Goal: Browse casually

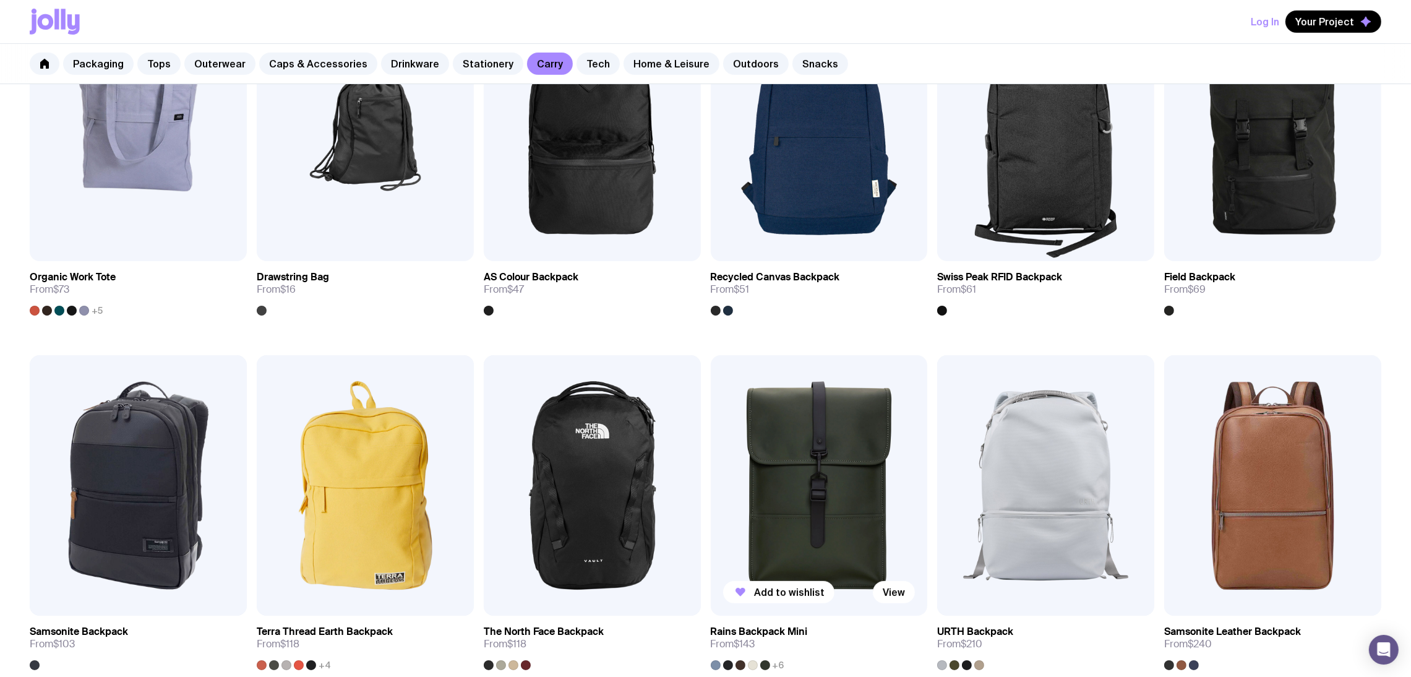
scroll to position [676, 0]
click at [582, 60] on link "Tech" at bounding box center [598, 64] width 43 height 22
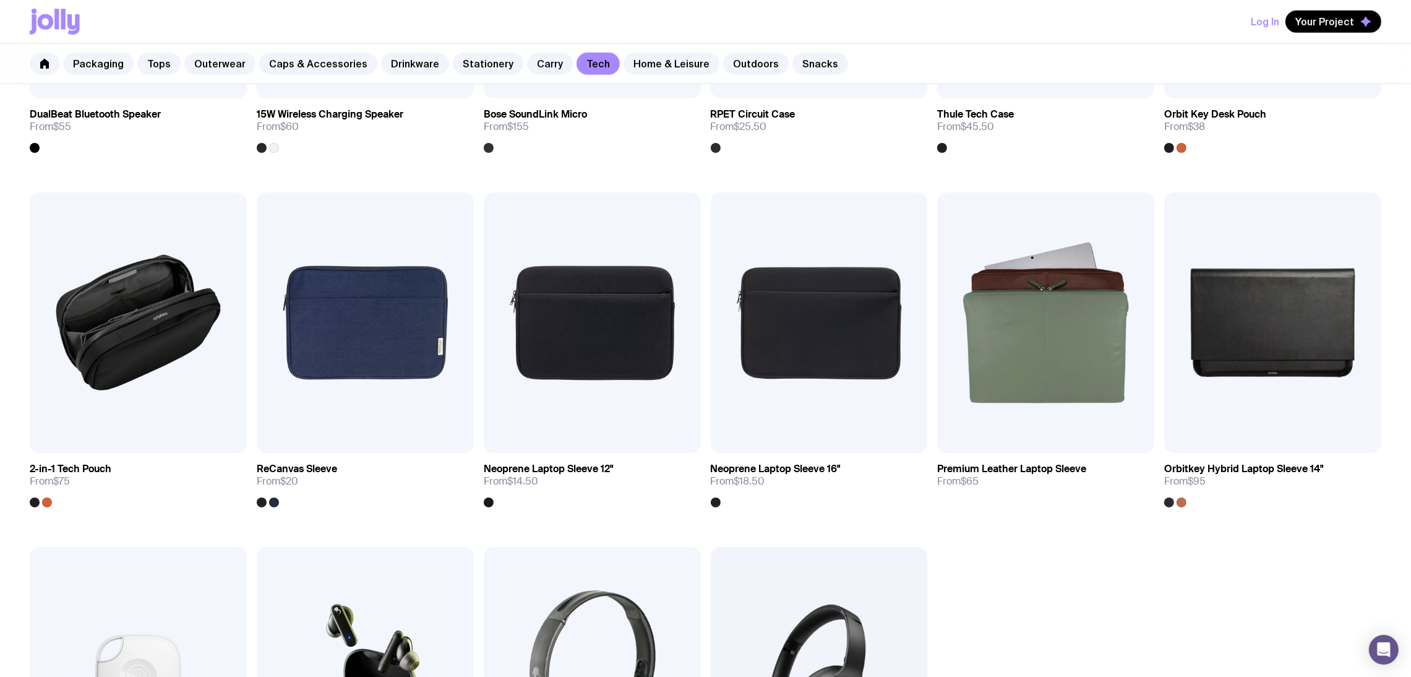
scroll to position [1191, 0]
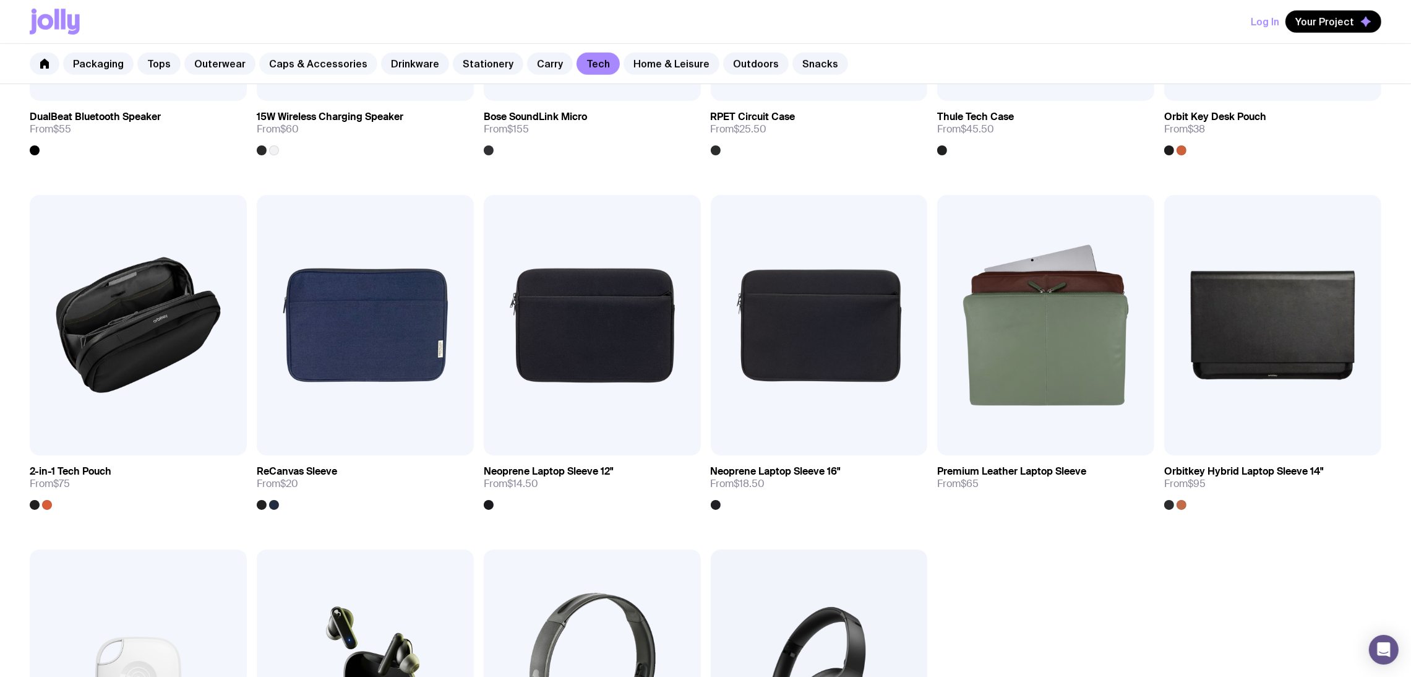
click at [320, 58] on link "Caps & Accessories" at bounding box center [318, 64] width 118 height 22
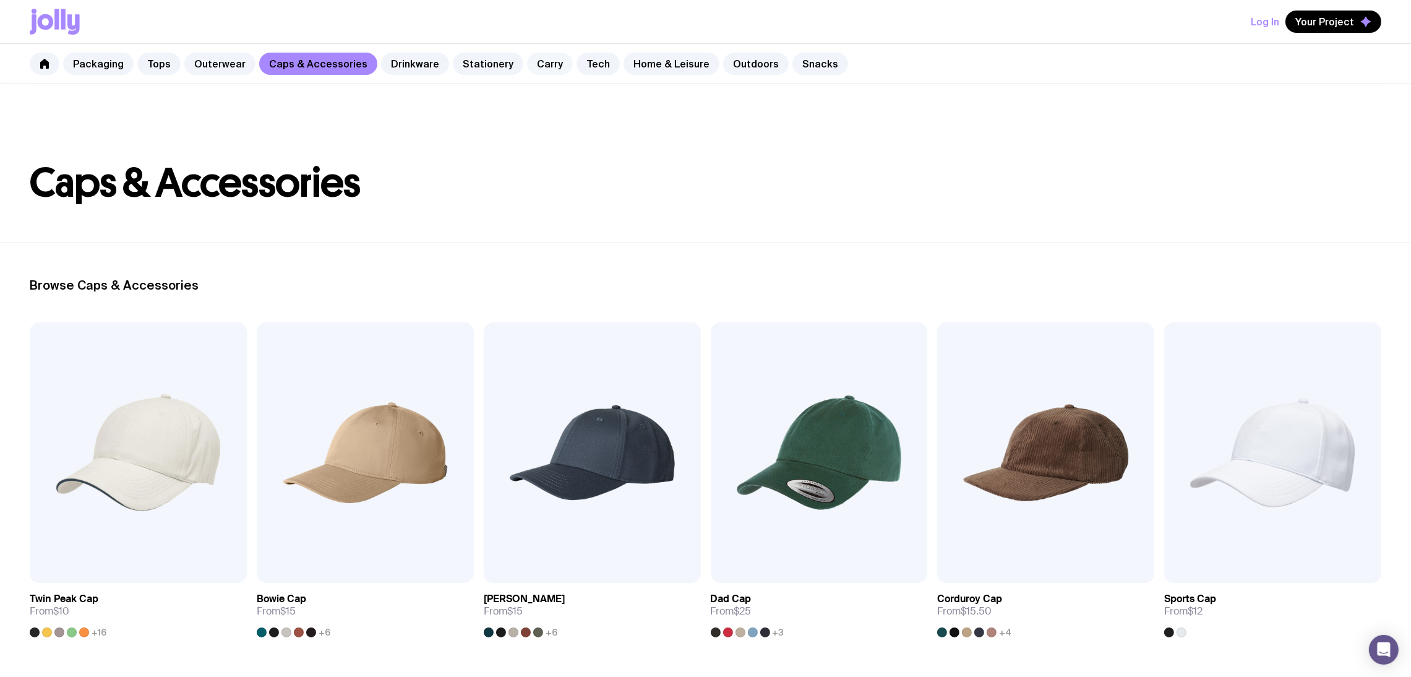
click at [535, 64] on link "Carry" at bounding box center [550, 64] width 46 height 22
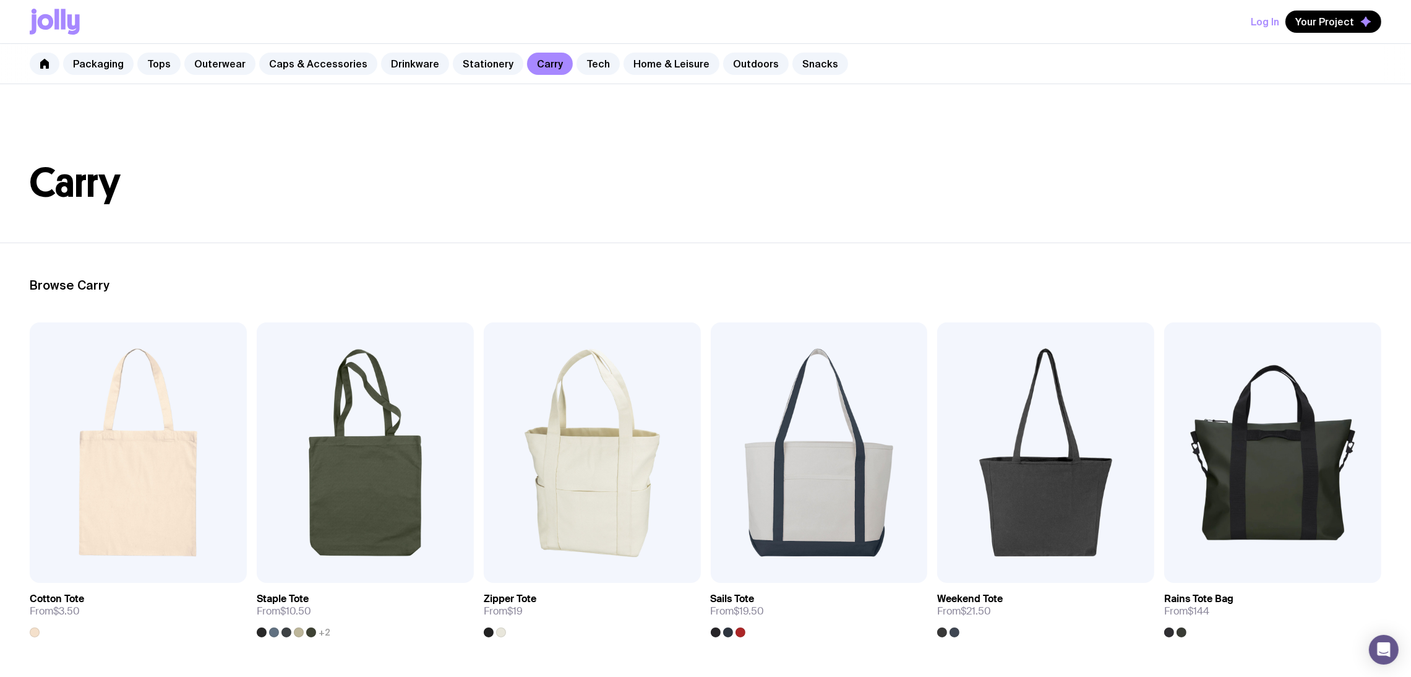
click at [554, 14] on div "Log In Your Project" at bounding box center [706, 21] width 1352 height 43
click at [749, 67] on link "Outdoors" at bounding box center [756, 64] width 66 height 22
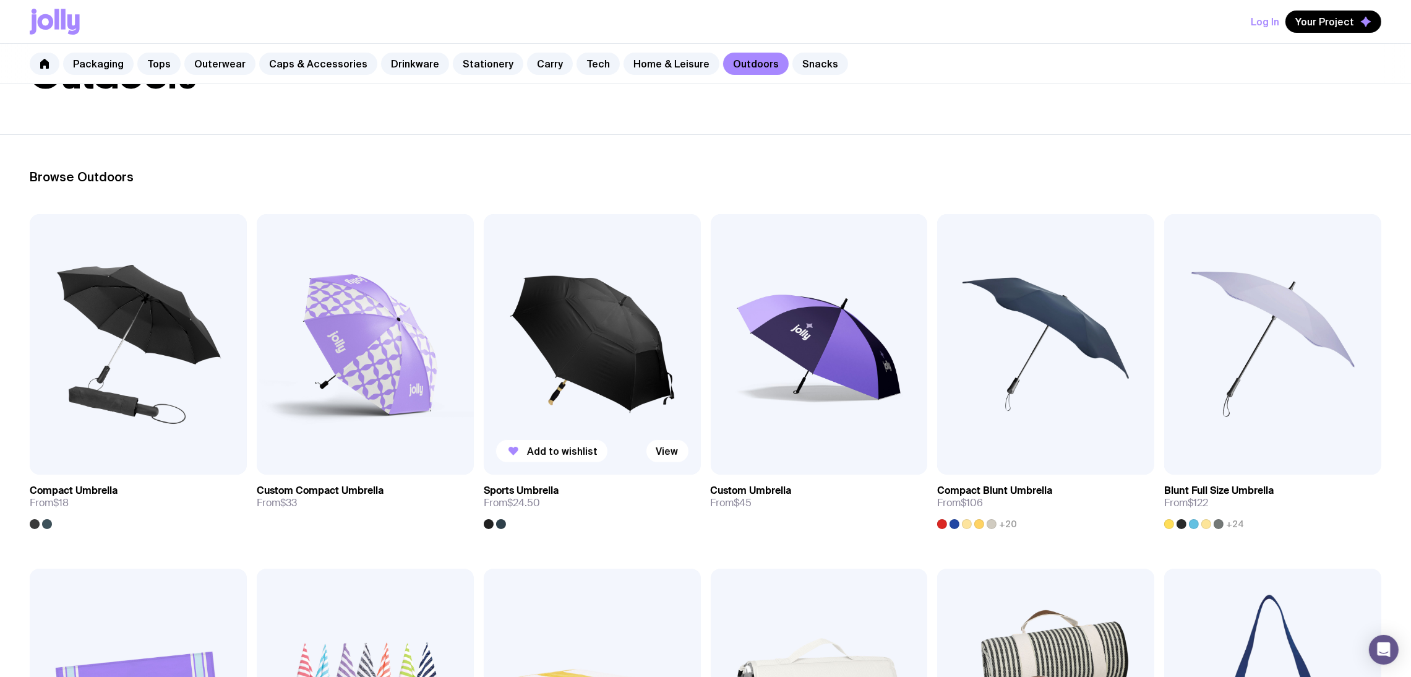
scroll to position [109, 0]
click at [462, 59] on link "Stationery" at bounding box center [488, 64] width 71 height 22
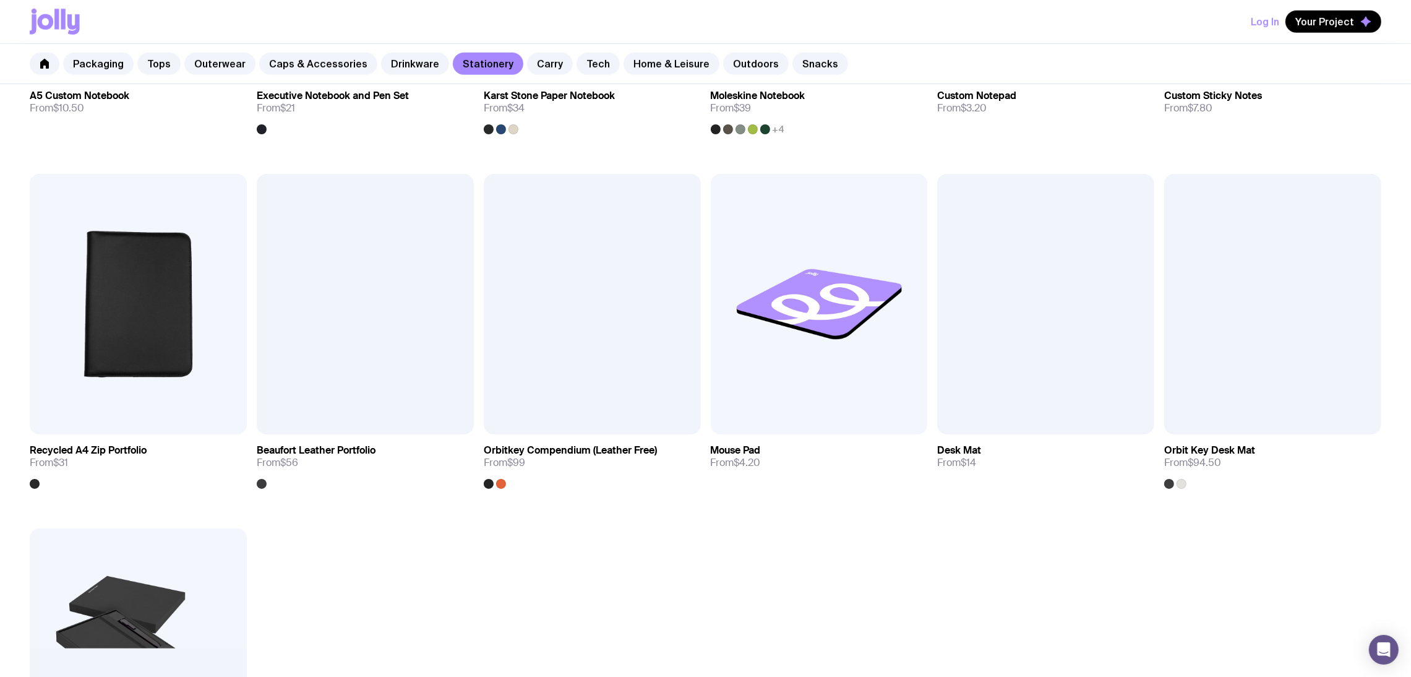
scroll to position [993, 0]
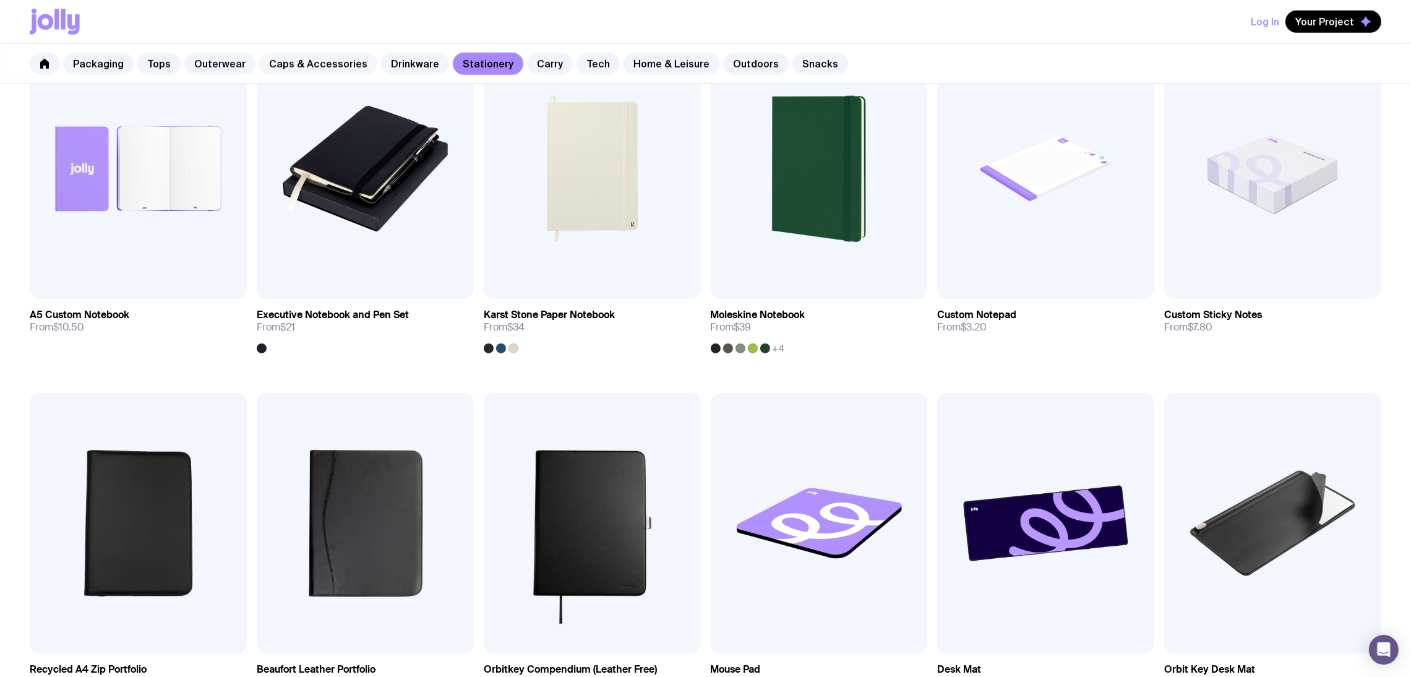
click at [312, 56] on link "Caps & Accessories" at bounding box center [318, 64] width 118 height 22
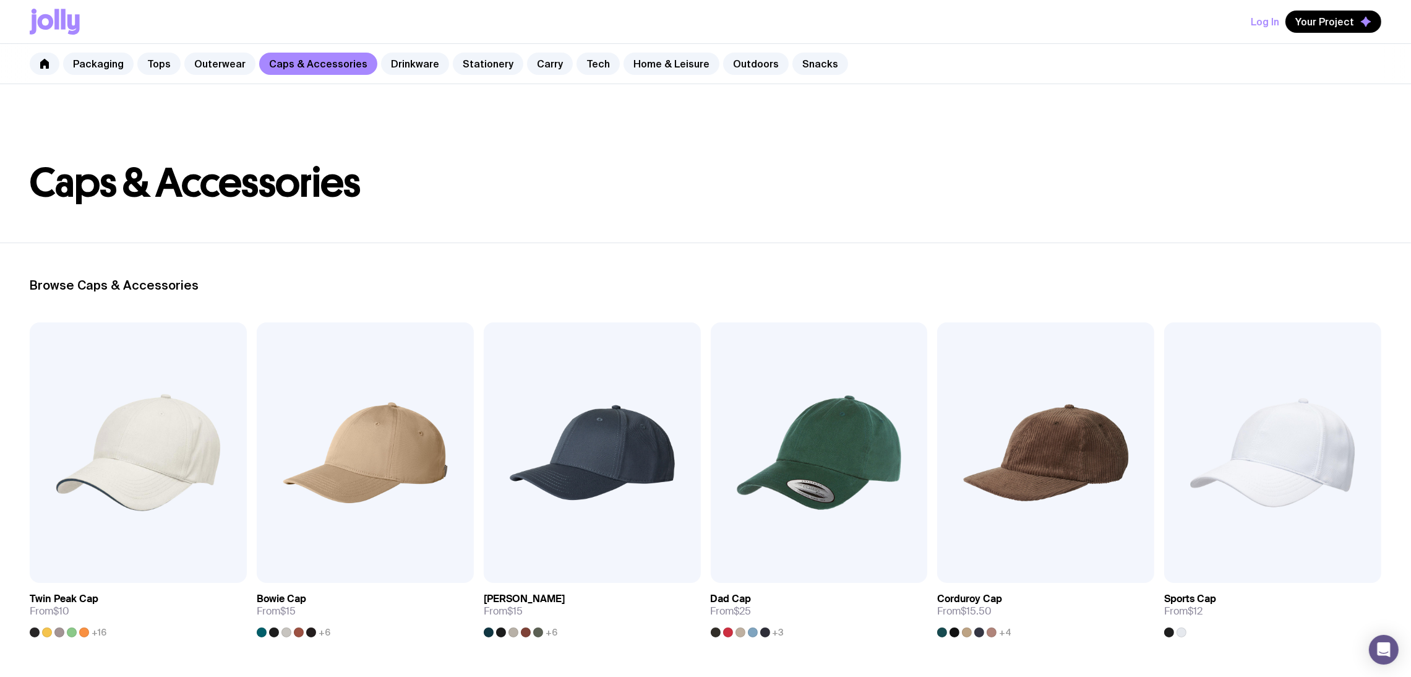
click at [612, 131] on header "Caps & Accessories" at bounding box center [705, 163] width 1411 height 158
click at [659, 60] on link "Home & Leisure" at bounding box center [672, 64] width 96 height 22
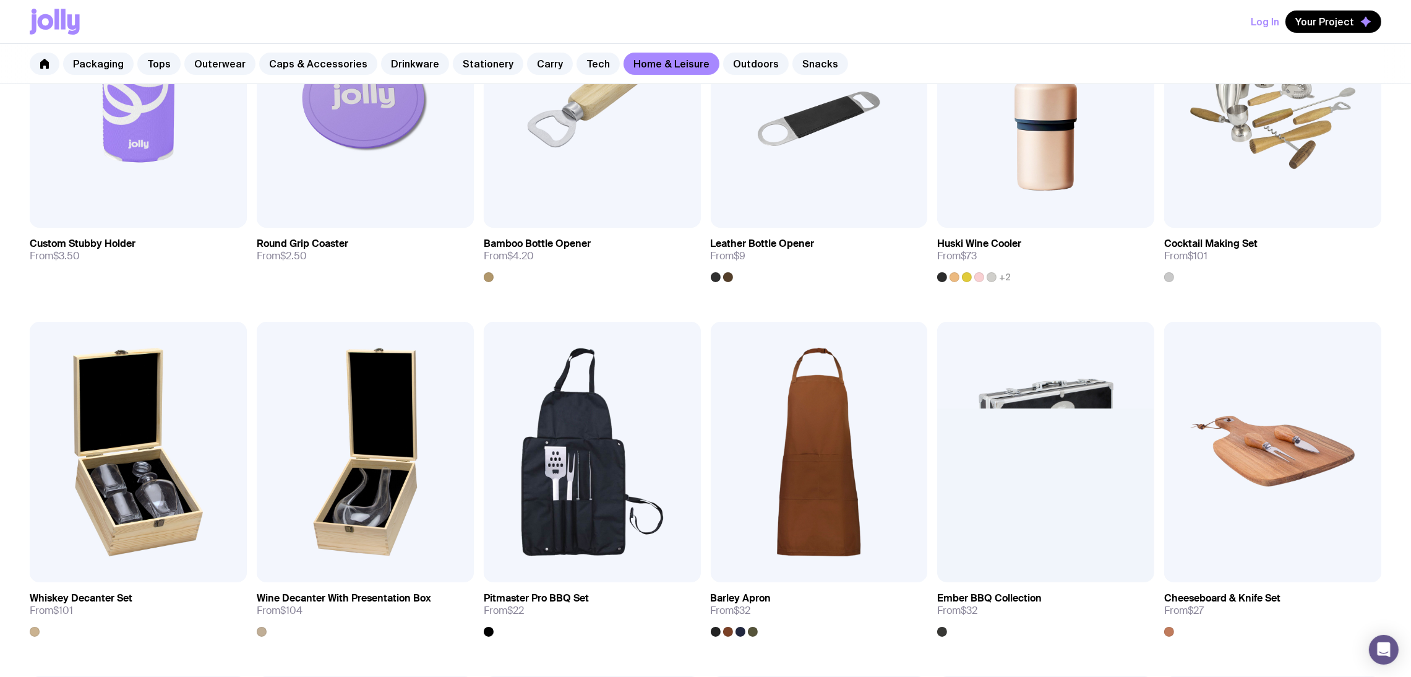
scroll to position [381, 0]
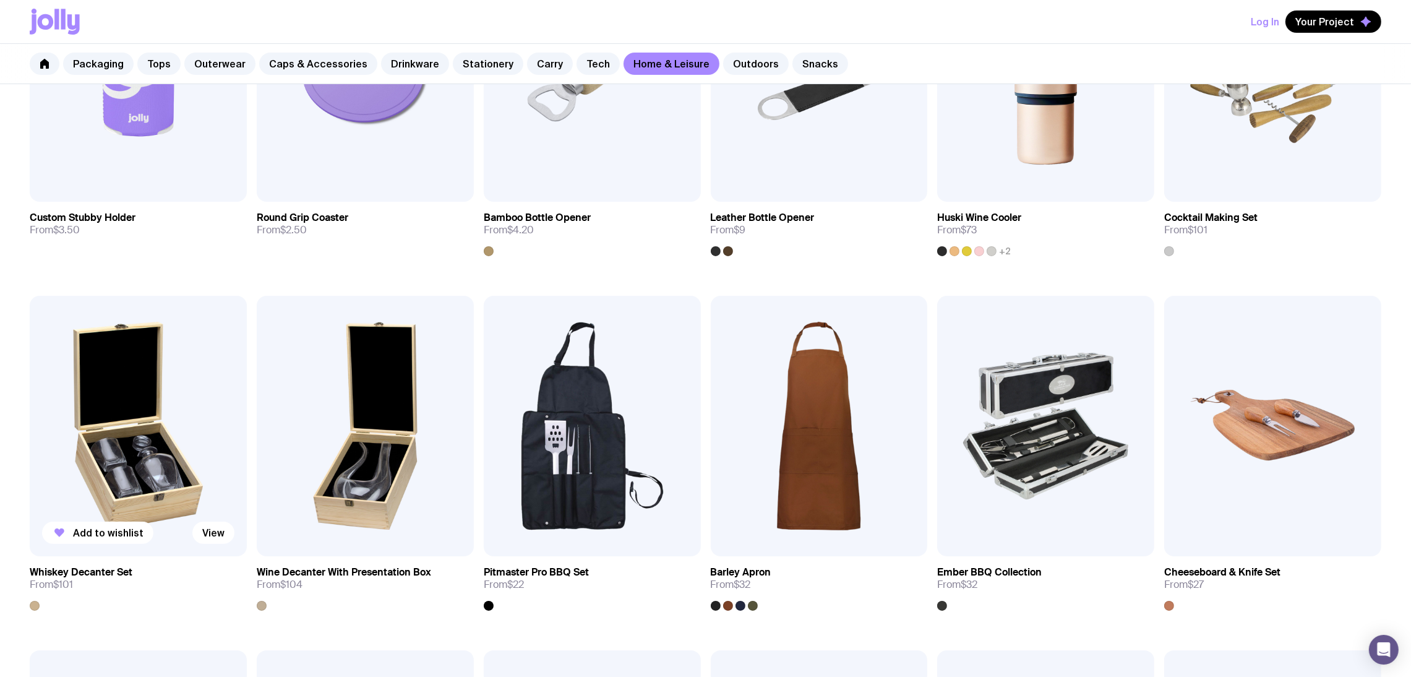
click at [144, 477] on img at bounding box center [138, 426] width 217 height 260
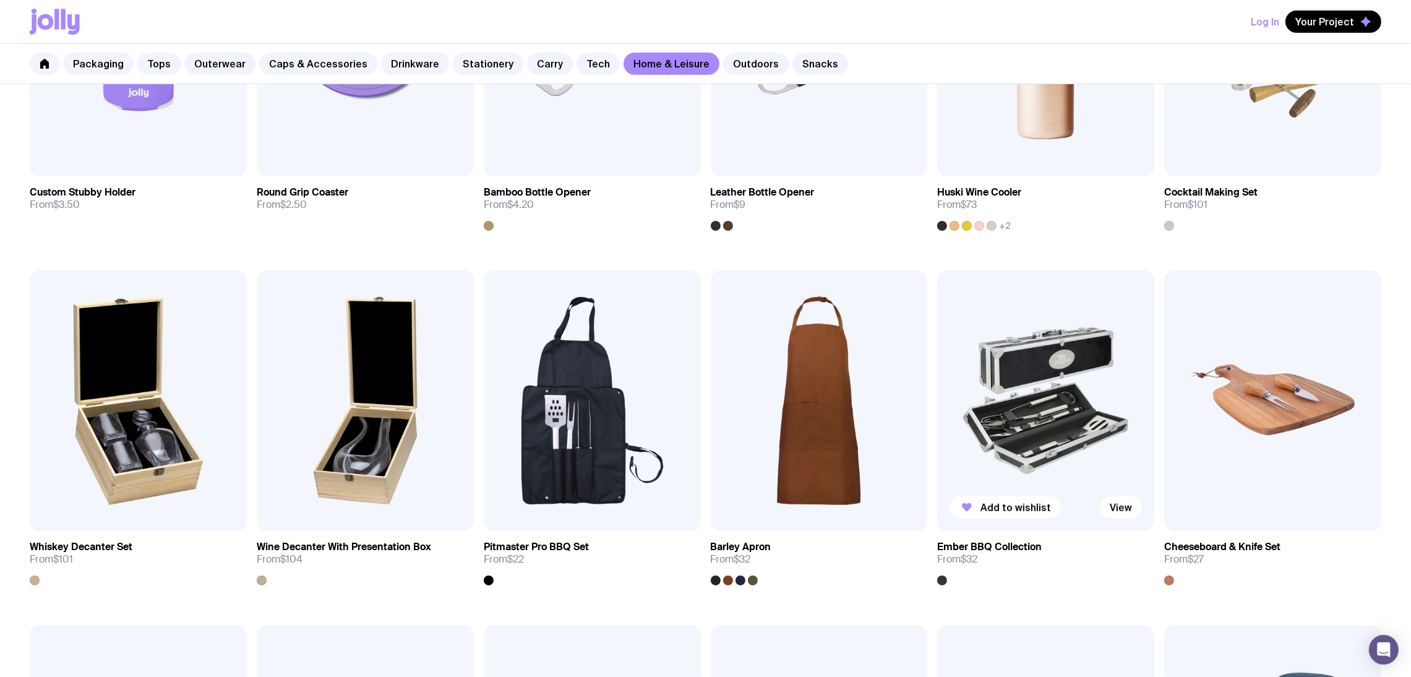
scroll to position [101, 0]
